Goal: Obtain resource: Obtain resource

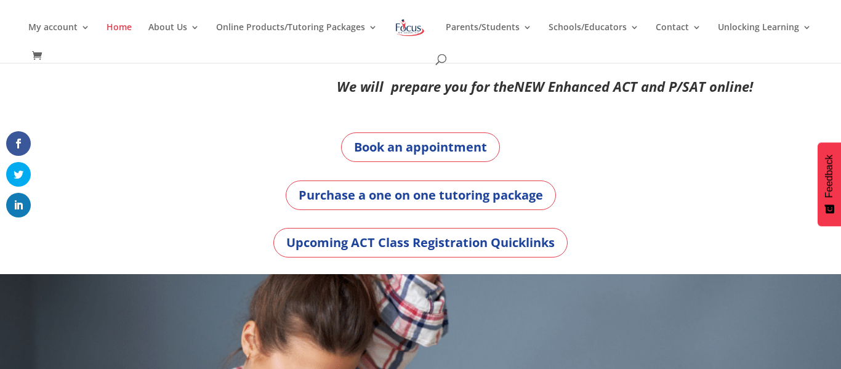
click at [303, 20] on div "My account My account Account details My Courses Home About Us About FOL The FO…" at bounding box center [419, 31] width 803 height 63
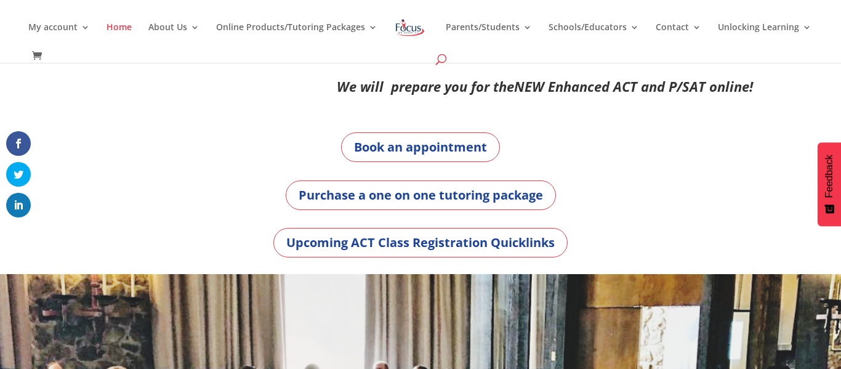
click at [441, 62] on span at bounding box center [441, 62] width 0 height 0
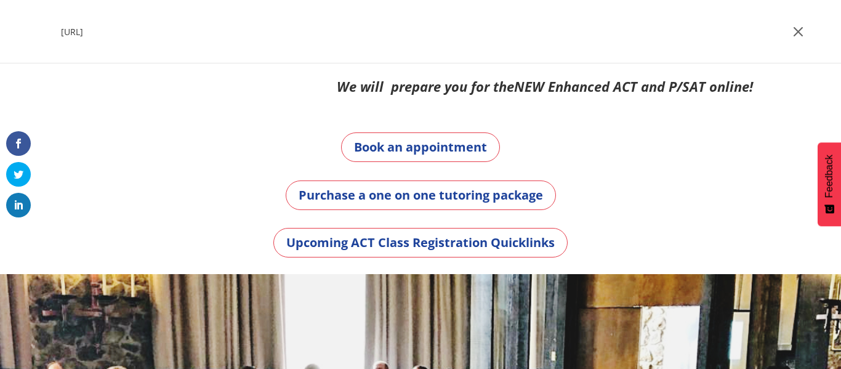
type input "[URL]"
click at [803, 33] on span at bounding box center [797, 31] width 18 height 18
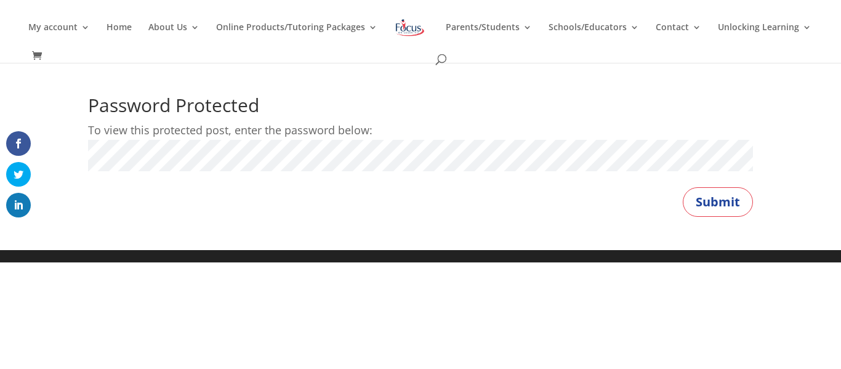
click at [683, 187] on button "Submit" at bounding box center [718, 202] width 70 height 30
click at [734, 198] on button "Submit" at bounding box center [718, 202] width 70 height 30
click at [723, 199] on button "Submit" at bounding box center [718, 202] width 70 height 30
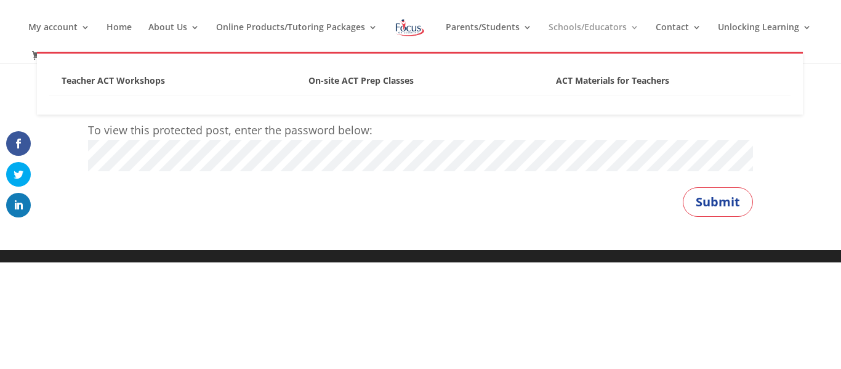
click at [683, 187] on button "Submit" at bounding box center [718, 202] width 70 height 30
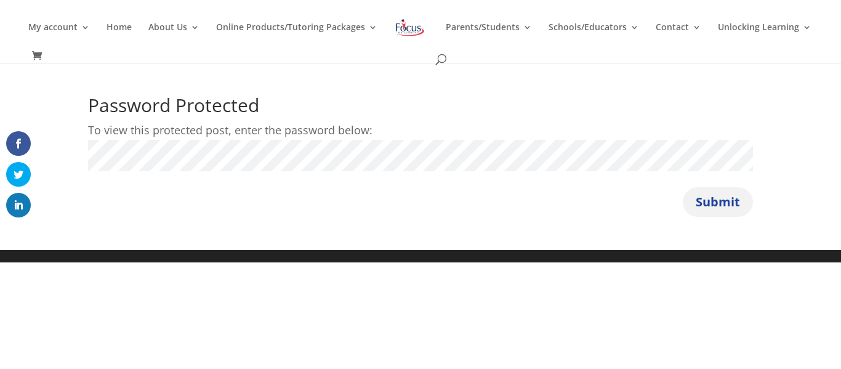
click at [726, 202] on button "Submit" at bounding box center [718, 202] width 70 height 30
click at [692, 197] on button "Submit" at bounding box center [718, 202] width 70 height 30
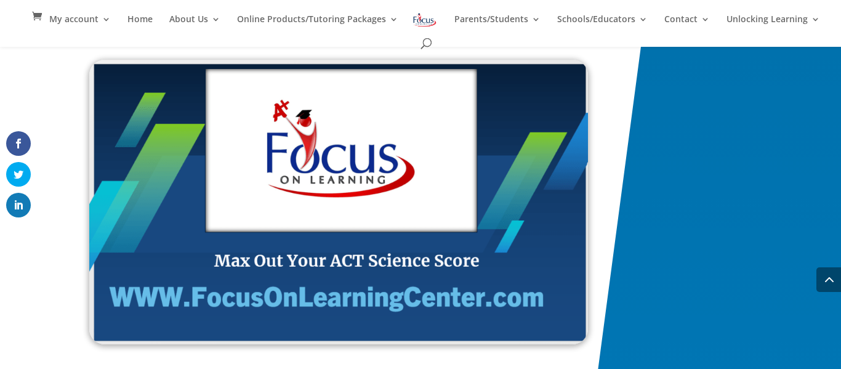
scroll to position [2040, 0]
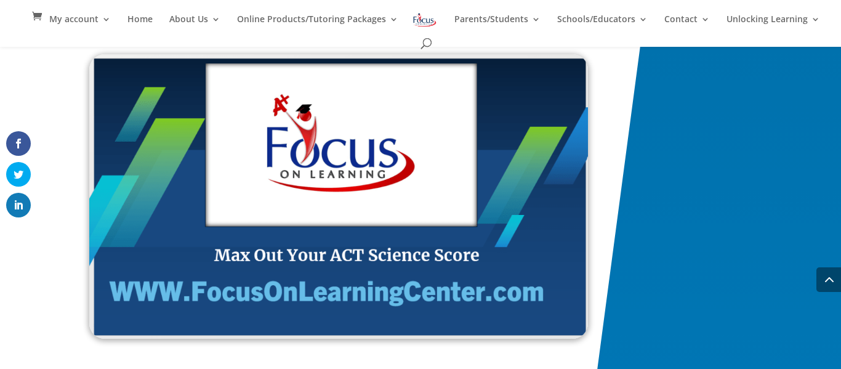
click at [446, 252] on img at bounding box center [338, 196] width 498 height 284
